Goal: Use online tool/utility

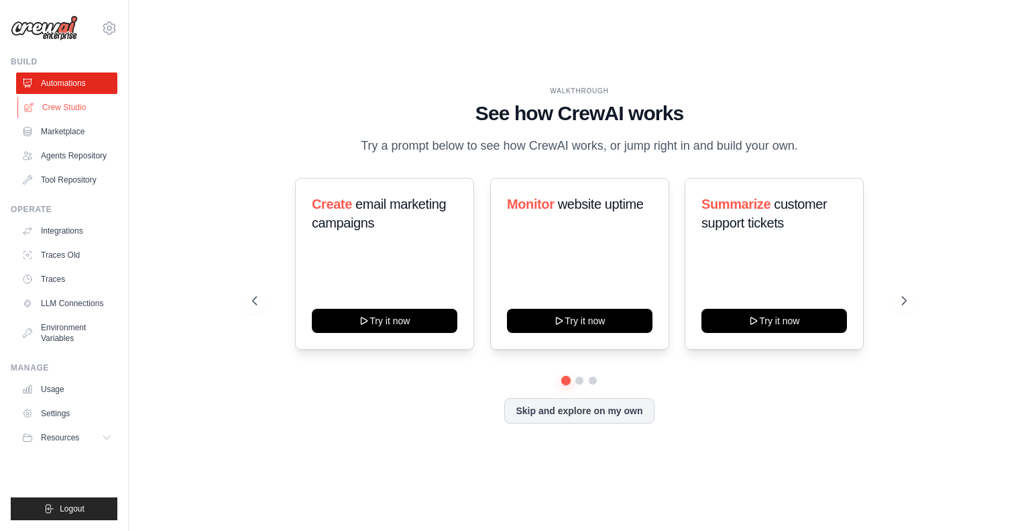
click at [69, 109] on link "Crew Studio" at bounding box center [67, 107] width 101 height 21
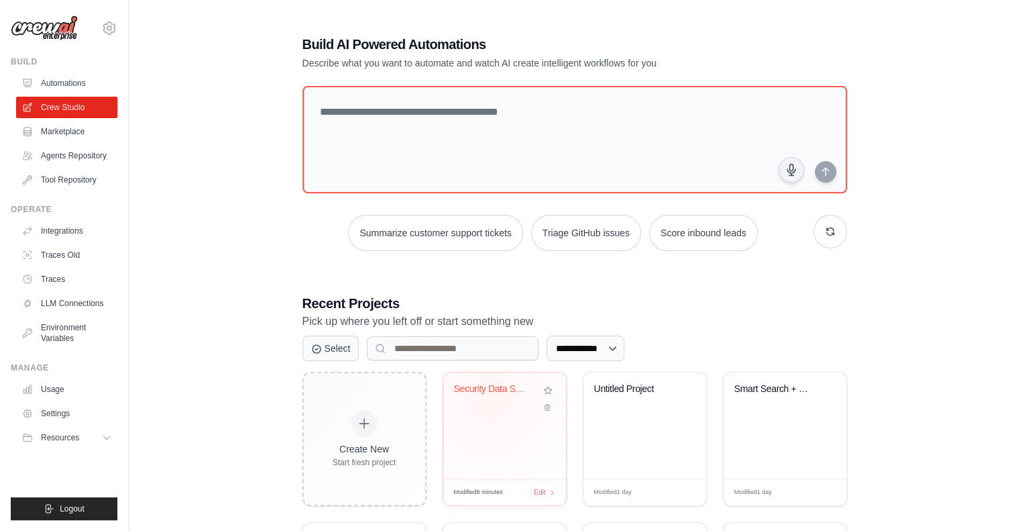
click at [489, 399] on div "Security Data Source Intelligence" at bounding box center [504, 398] width 101 height 31
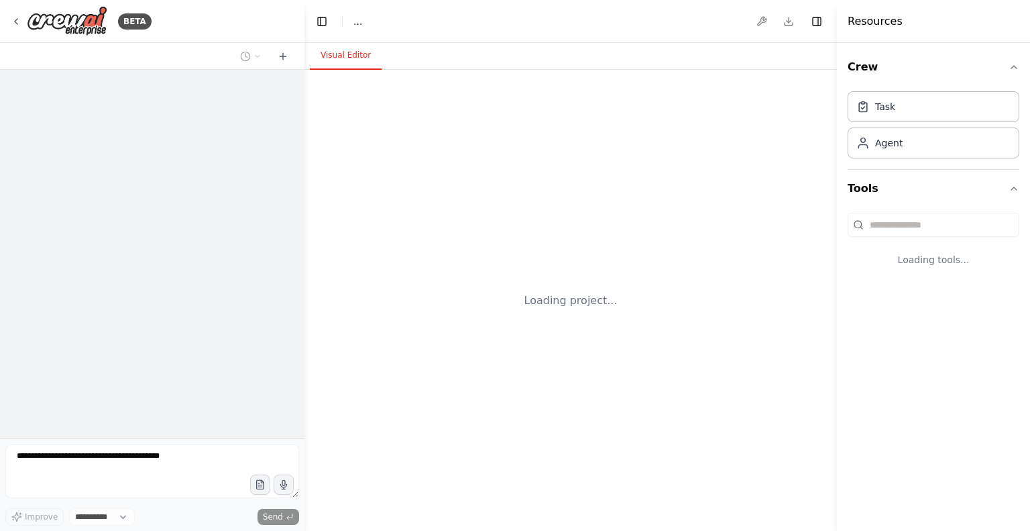
select select "****"
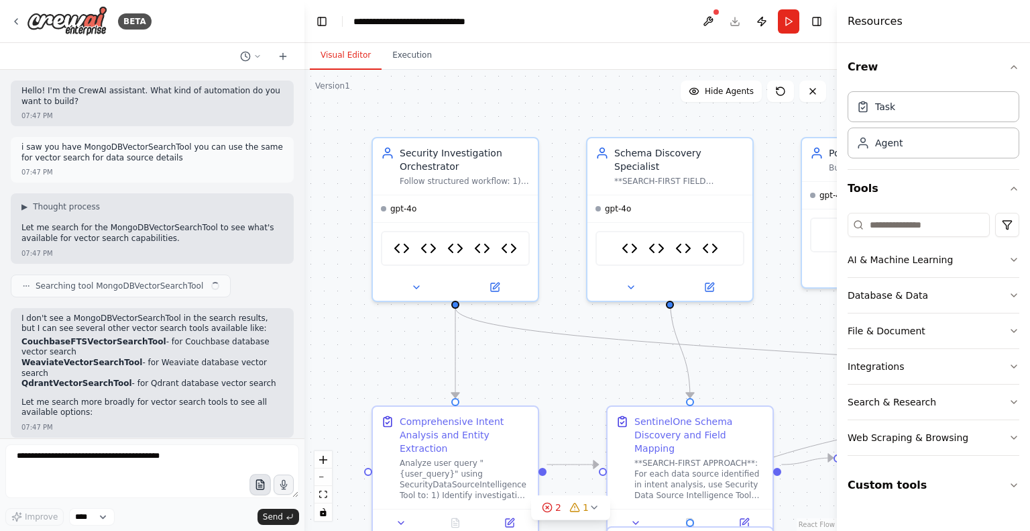
scroll to position [3298, 0]
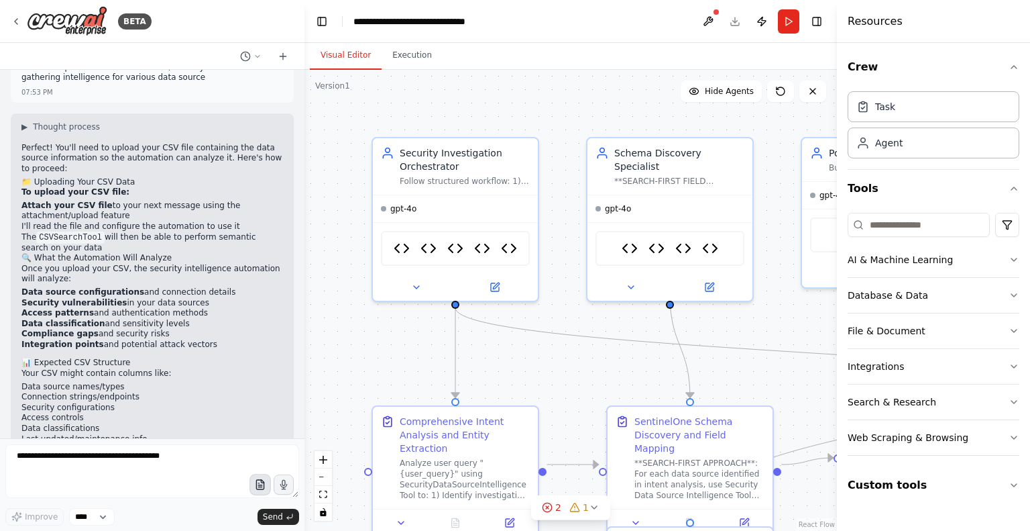
click at [258, 482] on icon "button" at bounding box center [259, 484] width 11 height 11
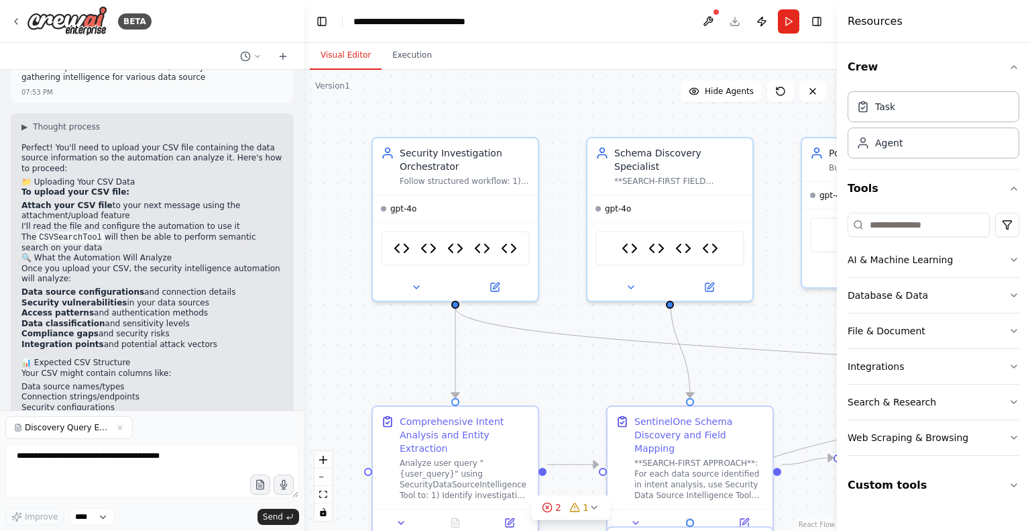
drag, startPoint x: 276, startPoint y: 517, endPoint x: 167, endPoint y: 494, distance: 111.6
click at [167, 494] on div "Discovery Query Events_new.csv Improve **** Send" at bounding box center [152, 470] width 294 height 109
click at [133, 464] on textarea at bounding box center [152, 471] width 294 height 54
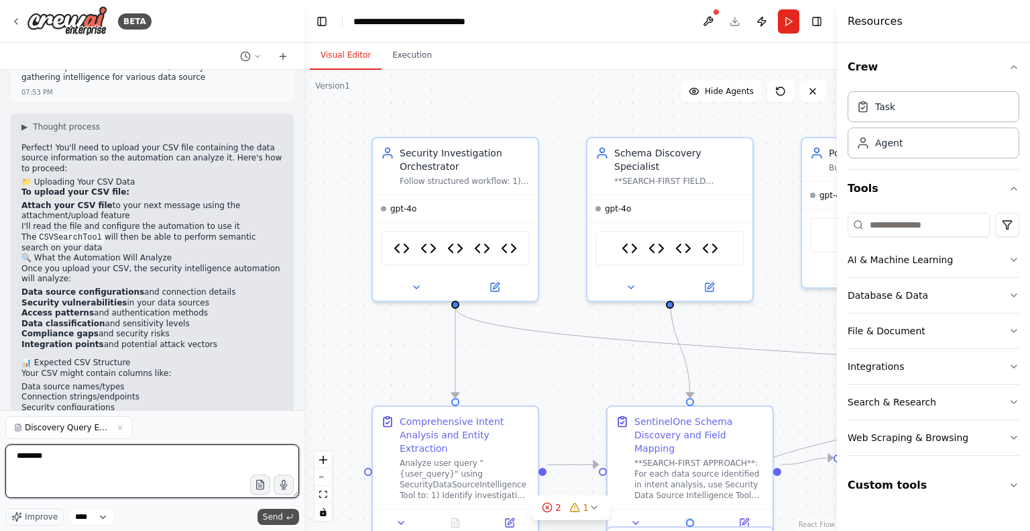
type textarea "********"
click at [276, 517] on span "Send" at bounding box center [273, 516] width 20 height 11
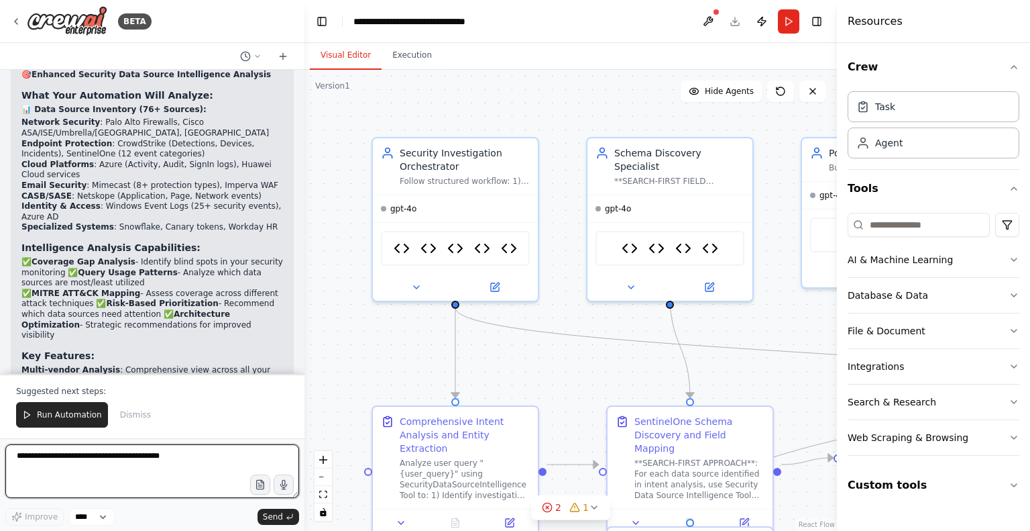
scroll to position [4255, 0]
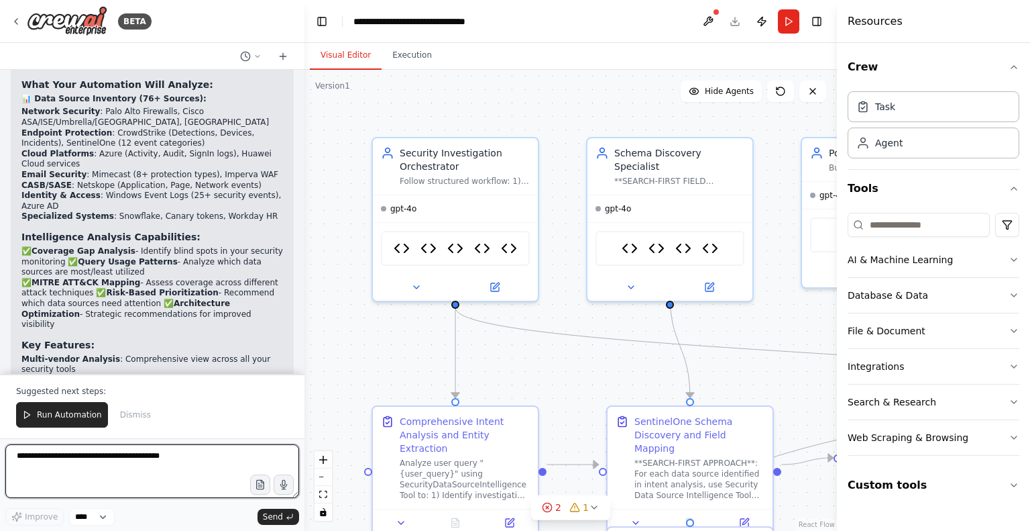
click at [91, 461] on textarea at bounding box center [152, 471] width 294 height 54
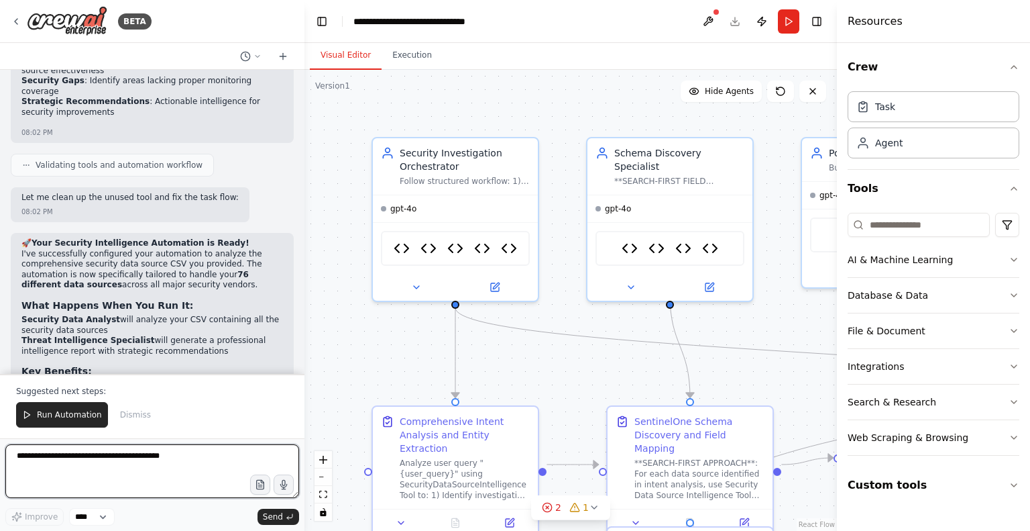
scroll to position [4586, 0]
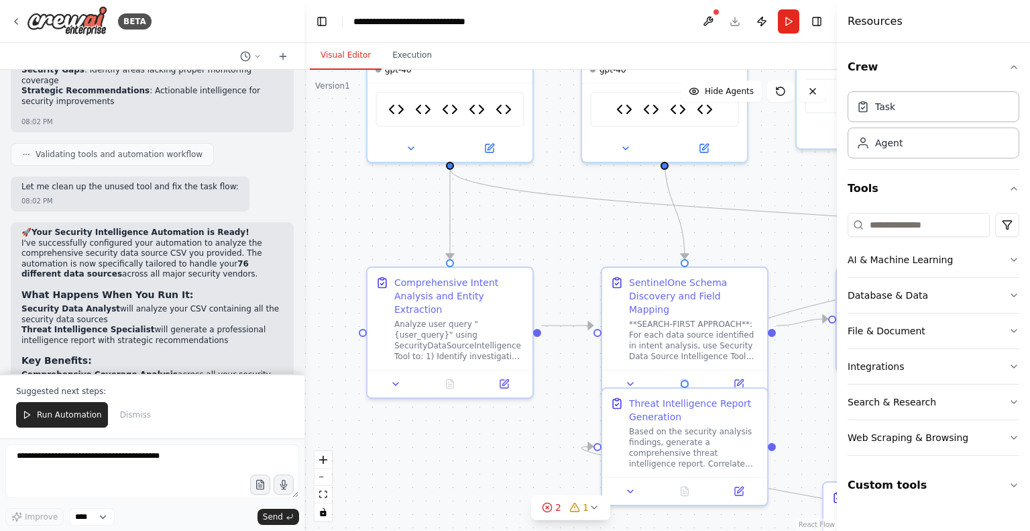
drag, startPoint x: 565, startPoint y: 315, endPoint x: 565, endPoint y: 182, distance: 133.5
click at [565, 182] on div ".deletable-edge-delete-btn { width: 20px; height: 20px; border: 0px solid #ffff…" at bounding box center [571, 300] width 533 height 461
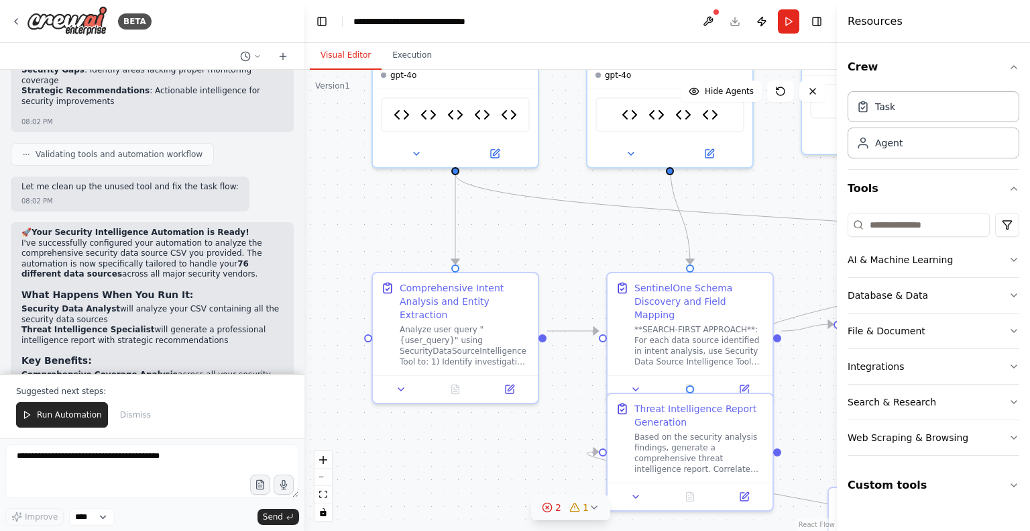
click at [595, 504] on icon at bounding box center [594, 507] width 11 height 11
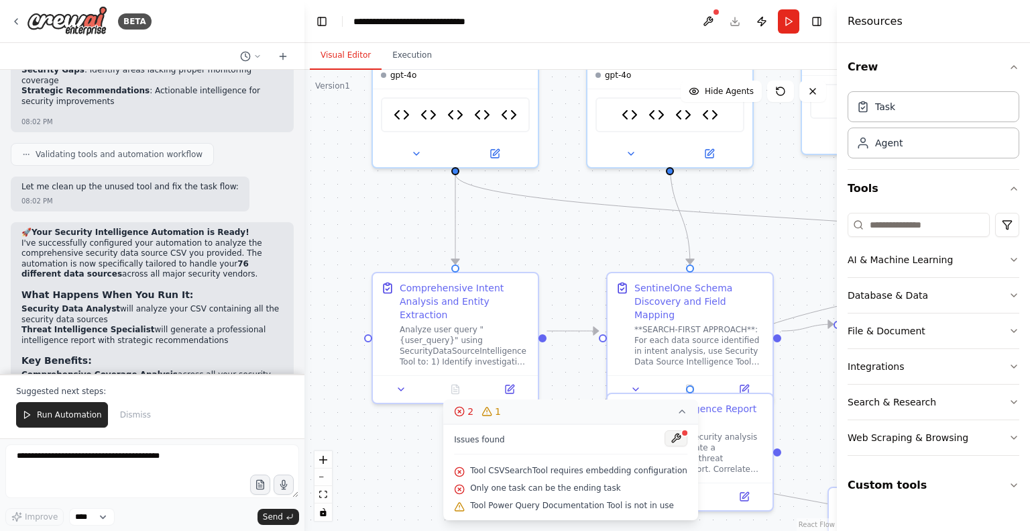
click at [666, 437] on button at bounding box center [676, 438] width 23 height 16
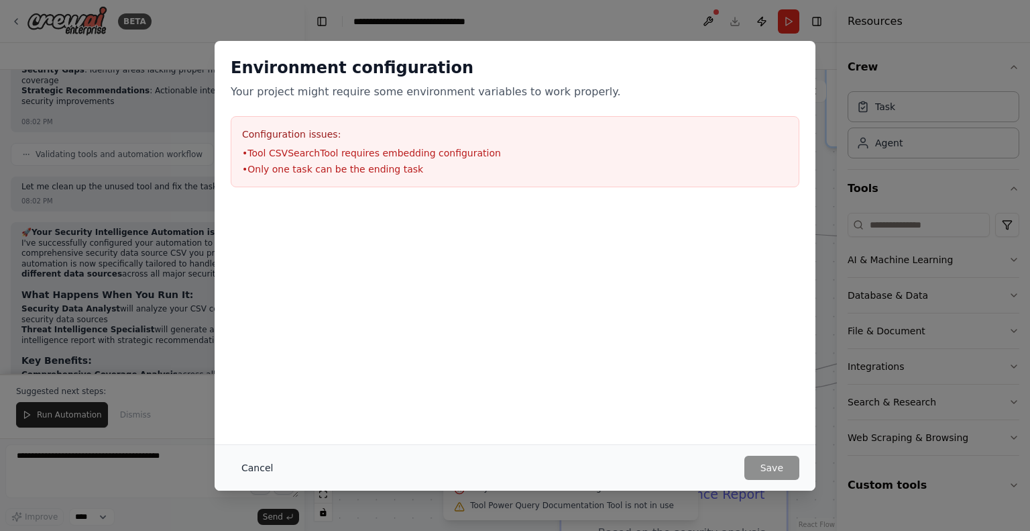
click at [259, 465] on button "Cancel" at bounding box center [257, 467] width 53 height 24
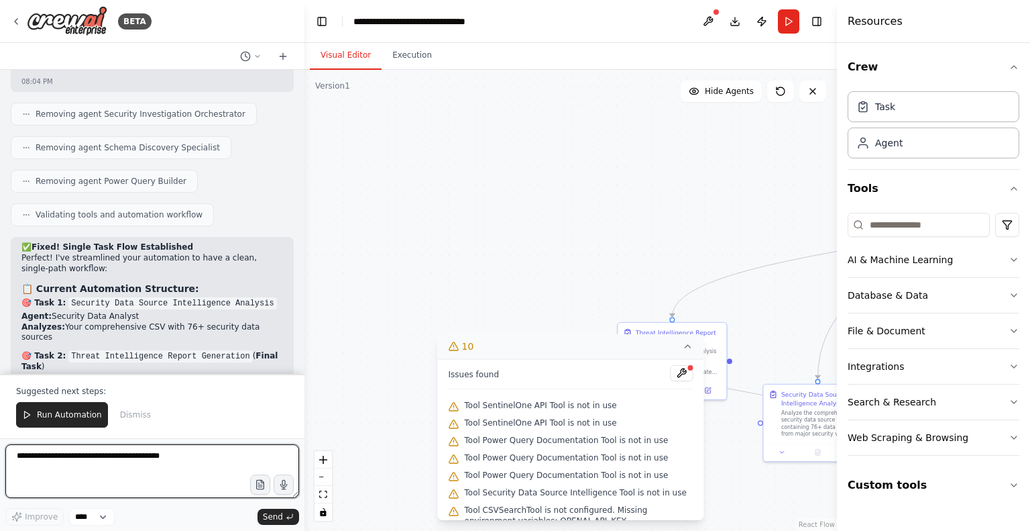
scroll to position [5482, 0]
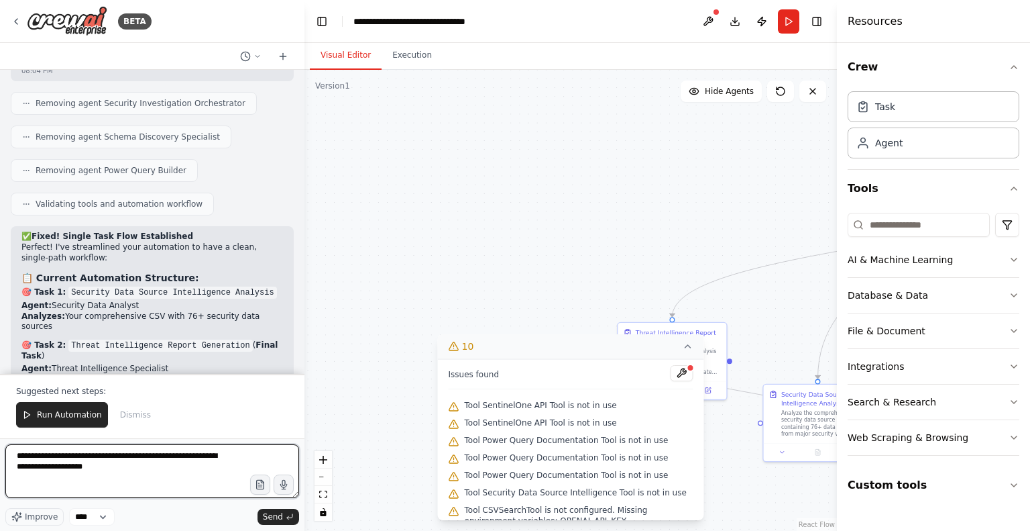
type textarea "**********"
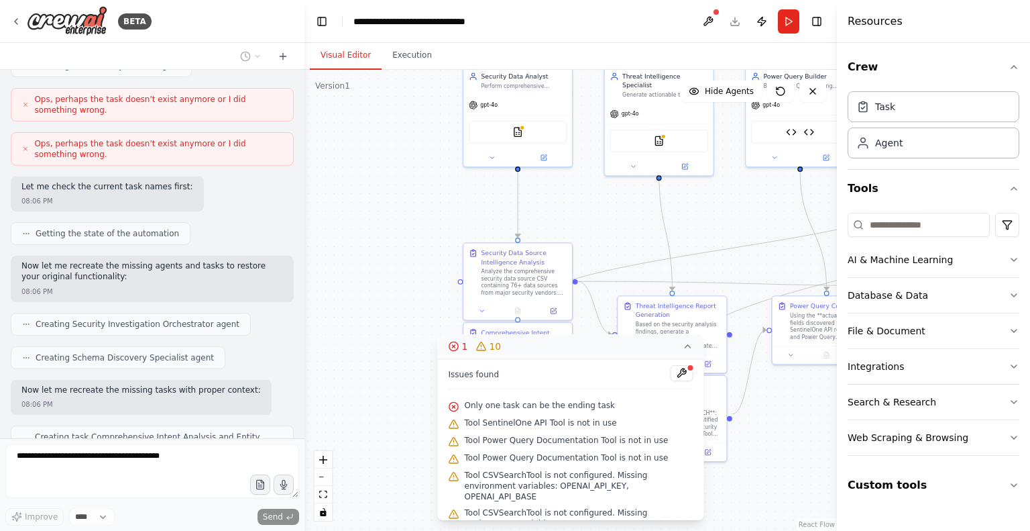
scroll to position [6248, 0]
